Goal: Task Accomplishment & Management: Complete application form

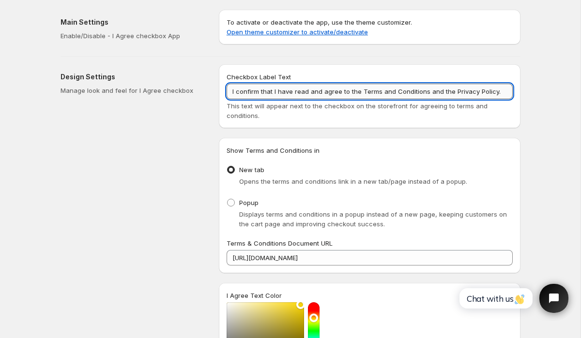
click at [385, 92] on input "I confirm that I have read and agree to the Terms and Conditions and the Privac…" at bounding box center [369, 91] width 286 height 15
click at [434, 92] on input "I confirm that I have read and agree to the Terms of service Conditions and the…" at bounding box center [369, 91] width 286 height 15
click at [463, 92] on input "I confirm that I have read and agree to the Terms of service and the Privacy Po…" at bounding box center [369, 91] width 286 height 15
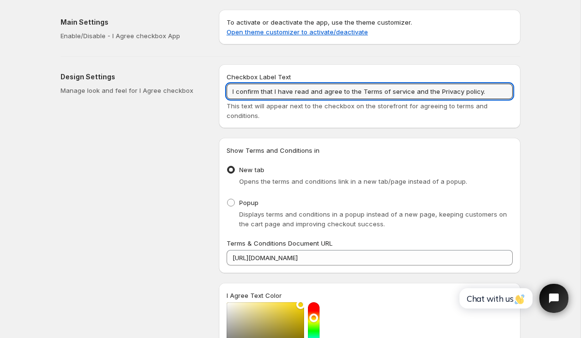
type input "I confirm that I have read and agree to the Terms of service and the Privacy po…"
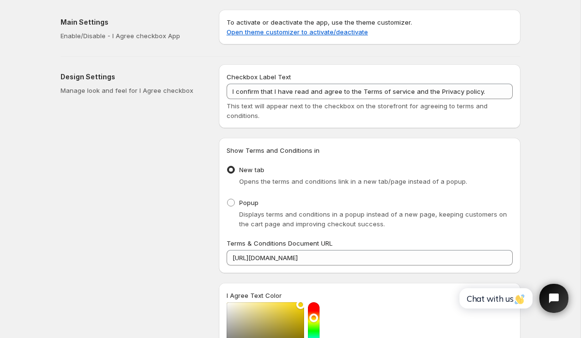
click at [476, 122] on div "Checkbox Label Text I confirm that I have read and agree to the Terms of servic…" at bounding box center [369, 96] width 301 height 64
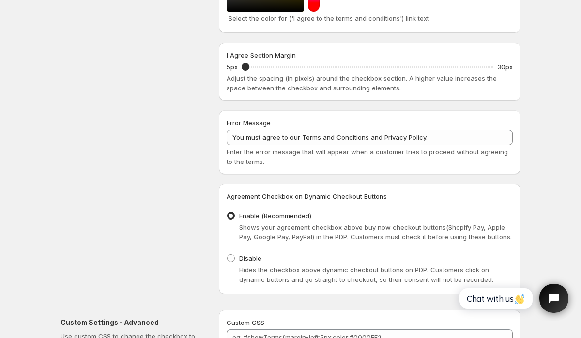
scroll to position [369, 0]
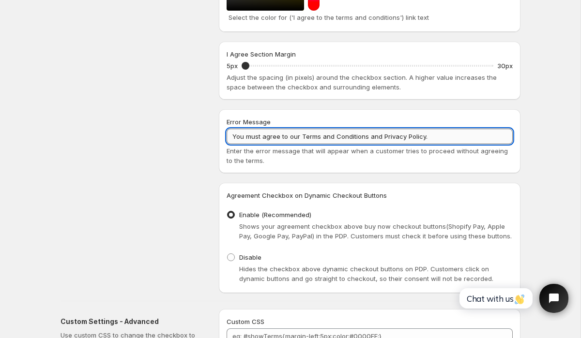
click at [327, 136] on input "You must agree to our Terms and Conditions and Privacy Policy." at bounding box center [369, 136] width 286 height 15
click at [365, 134] on input "You must agree to our Terms of service Conditions and Privacy Policy." at bounding box center [369, 136] width 286 height 15
click at [392, 136] on input "You must agree to our Terms of service and Privacy Policy." at bounding box center [369, 136] width 286 height 15
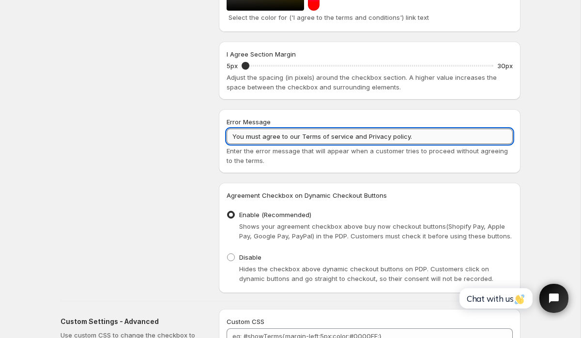
click at [424, 142] on input "You must agree to our Terms of service and Privacy policy." at bounding box center [369, 136] width 286 height 15
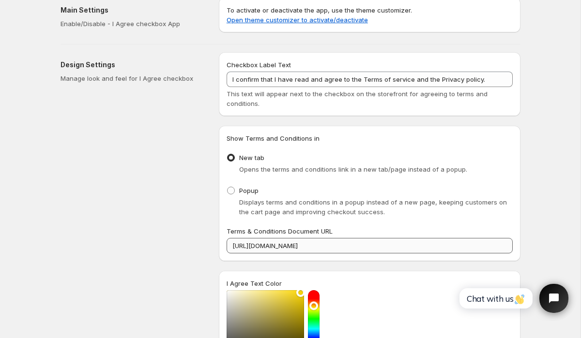
scroll to position [11, 0]
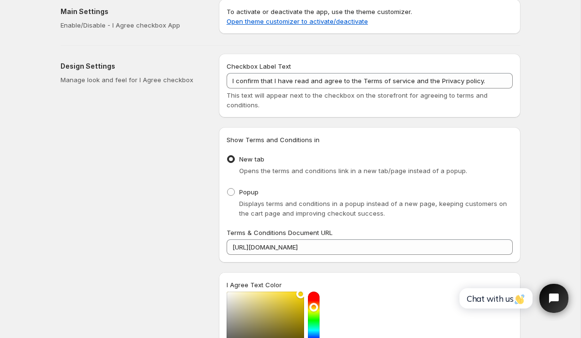
type input "You must agree to our Terms of service and Privacy policy."
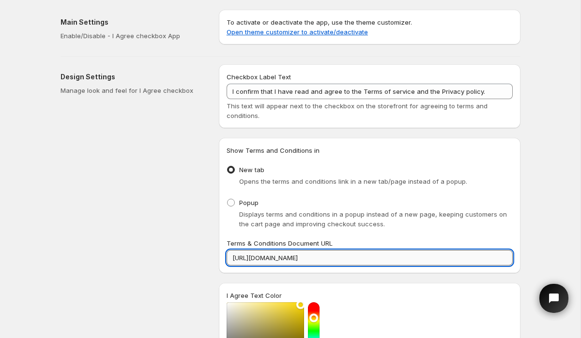
click at [354, 255] on input "[URL][DOMAIN_NAME]" at bounding box center [369, 257] width 286 height 15
click at [355, 255] on input "[URL][DOMAIN_NAME]" at bounding box center [369, 257] width 286 height 15
paste input "read-before-ordering"
type input "[URL][DOMAIN_NAME]"
